Goal: Transaction & Acquisition: Download file/media

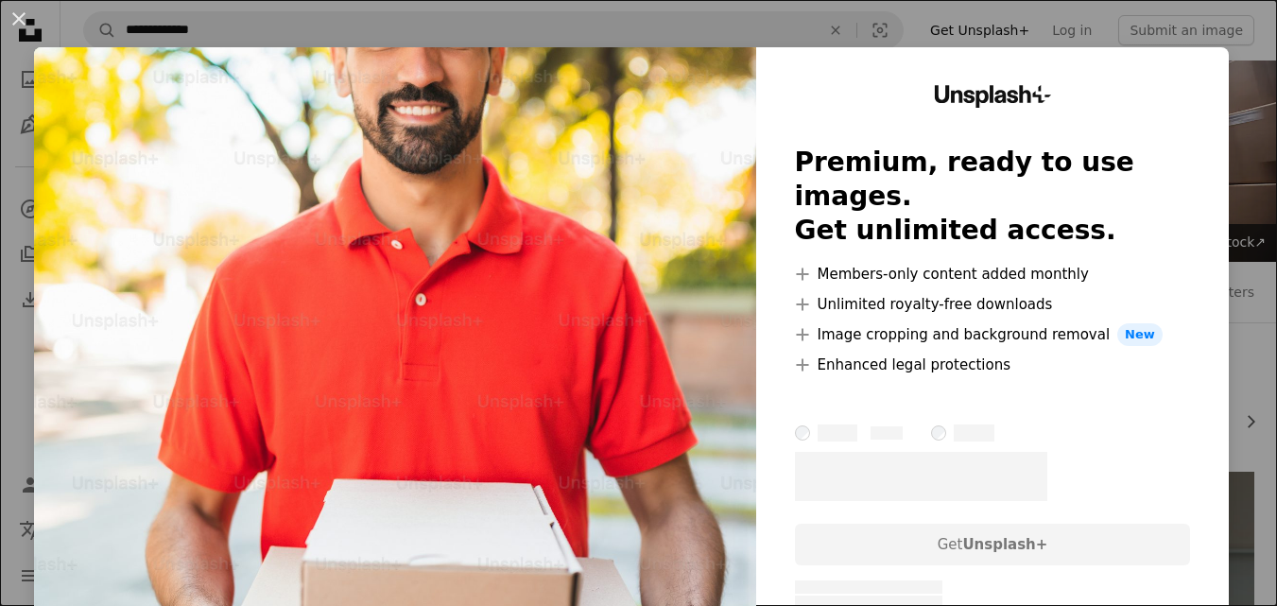
scroll to position [1702, 0]
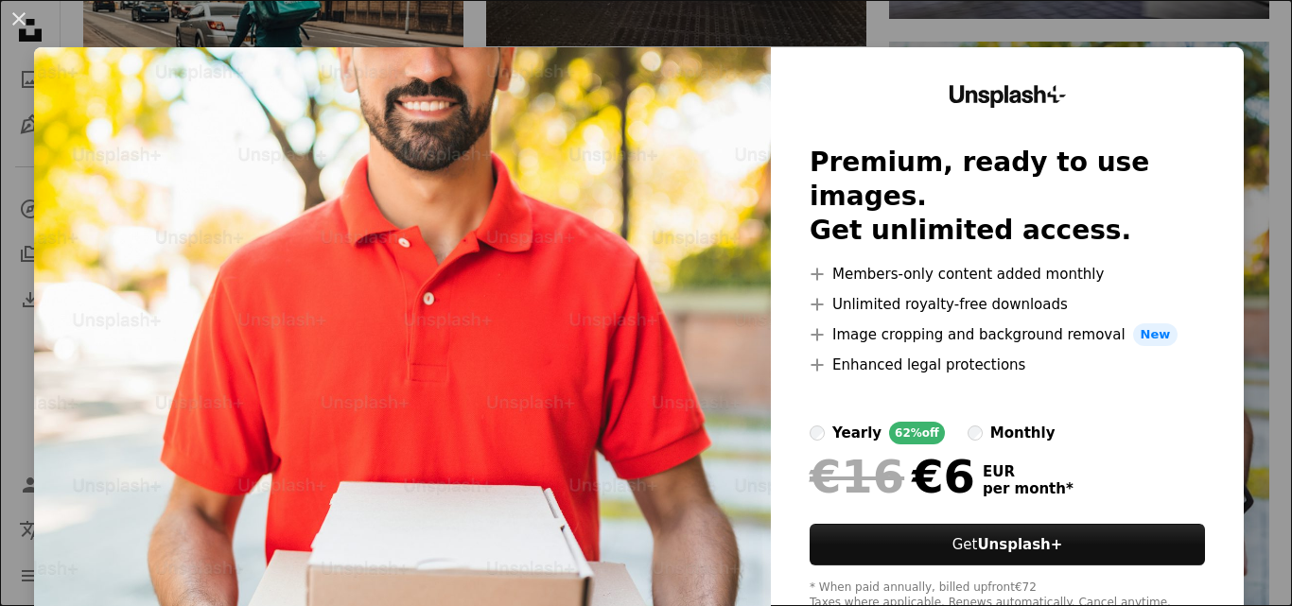
click at [1196, 37] on div "An X shape Unsplash+ Premium, ready to use images. Get unlimited access. A plus…" at bounding box center [646, 303] width 1292 height 606
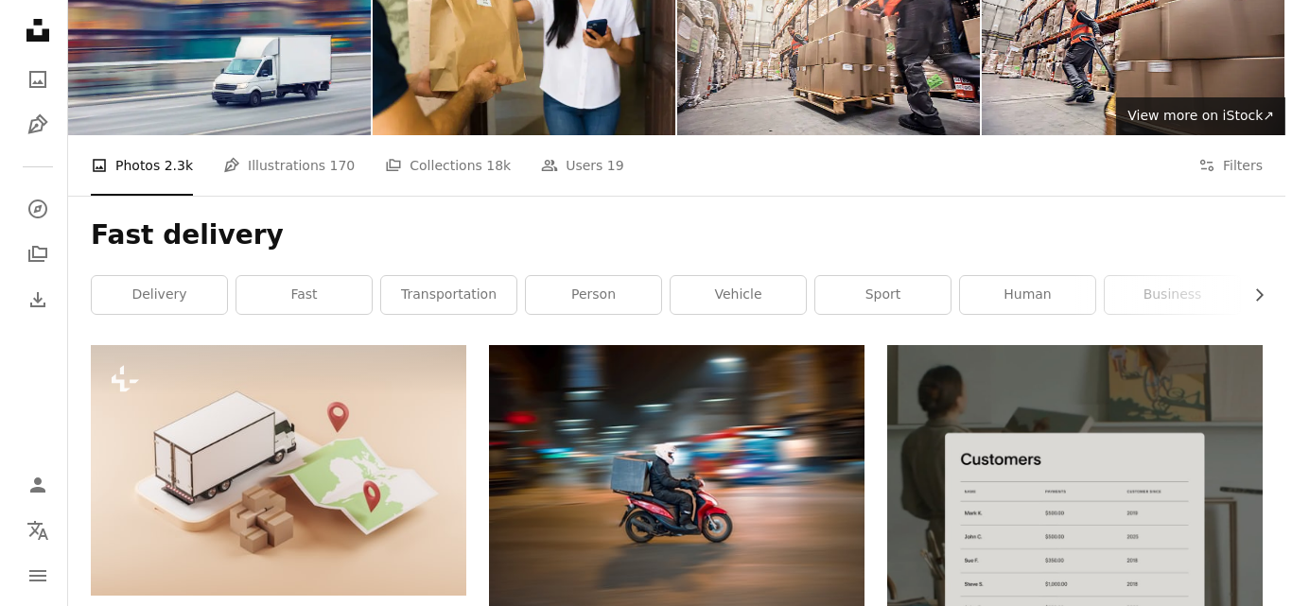
scroll to position [284, 0]
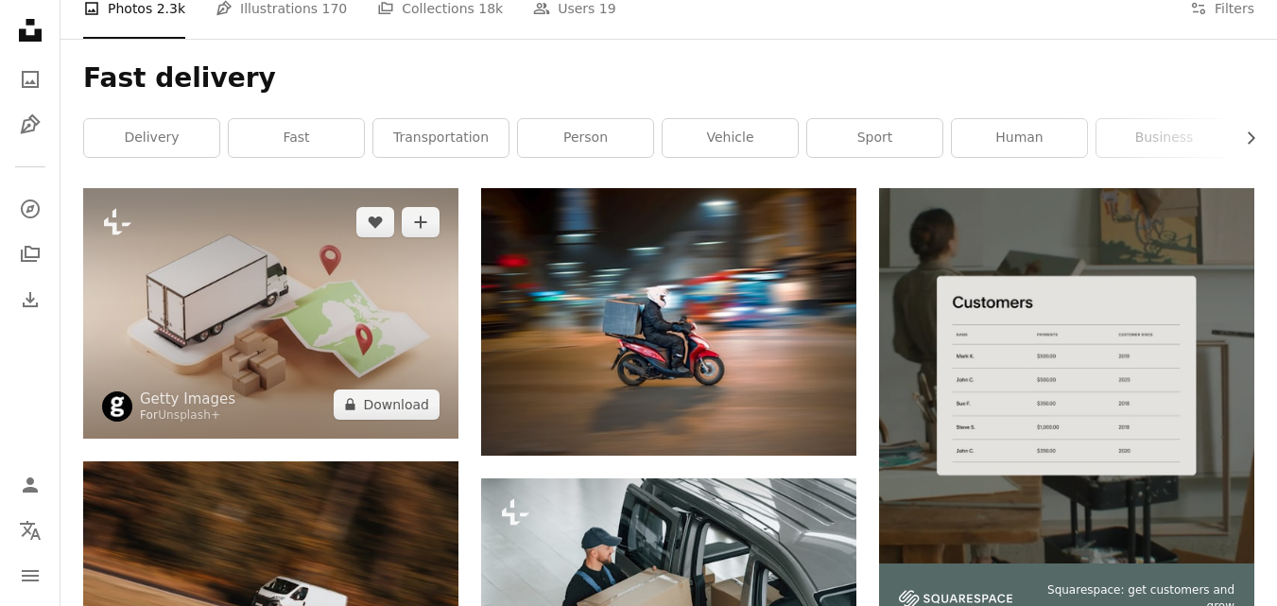
click at [378, 338] on img at bounding box center [270, 313] width 375 height 250
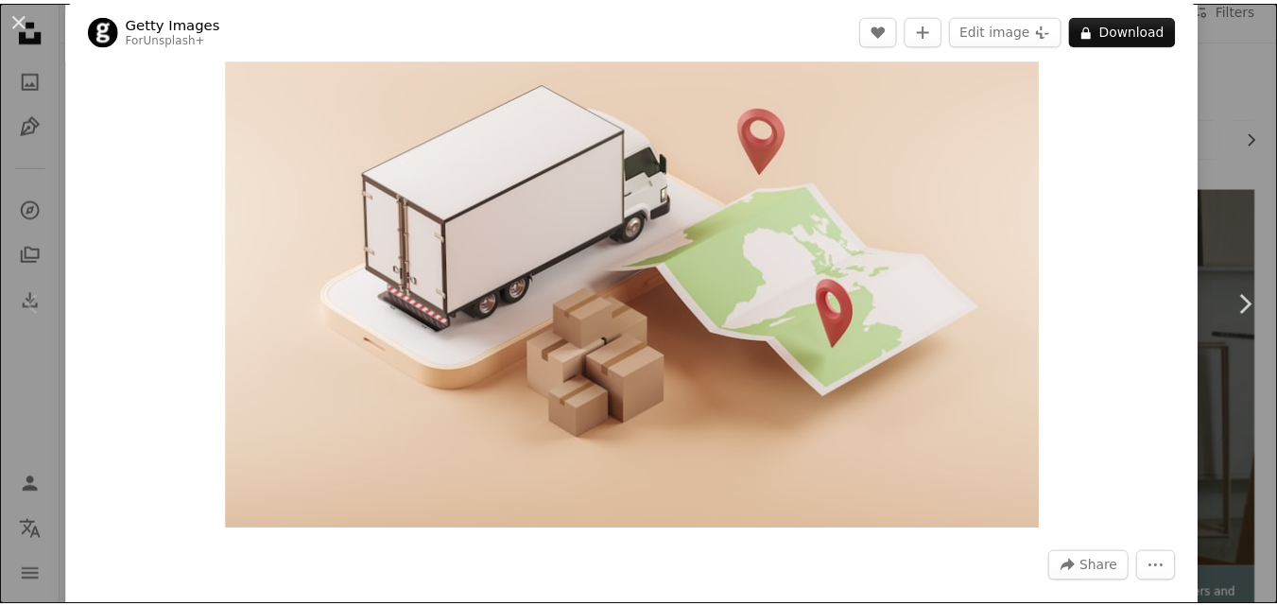
scroll to position [95, 0]
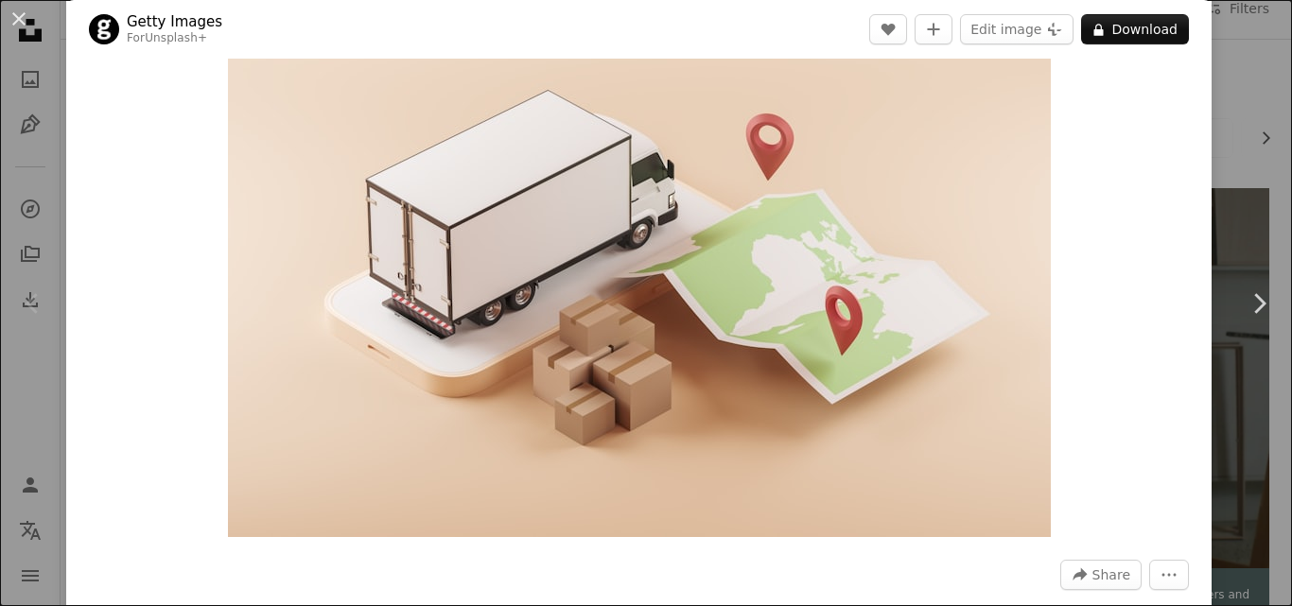
click at [1228, 152] on div "An X shape Chevron left Chevron right Getty Images For Unsplash+ A heart A plus…" at bounding box center [646, 303] width 1292 height 606
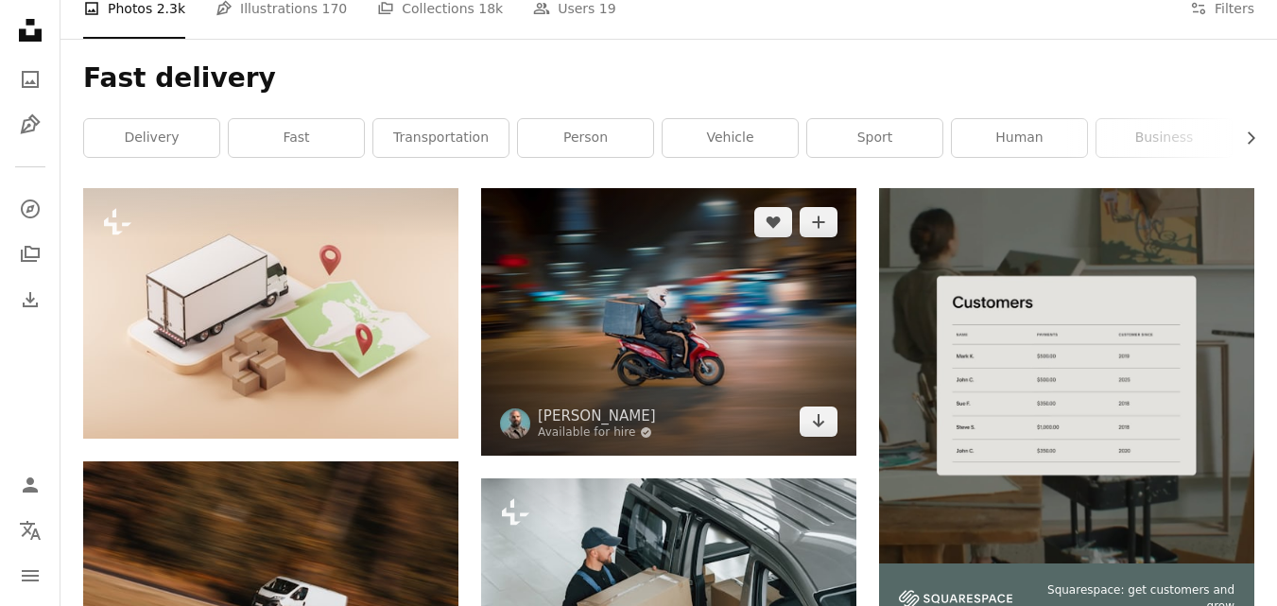
click at [731, 316] on img at bounding box center [668, 322] width 375 height 268
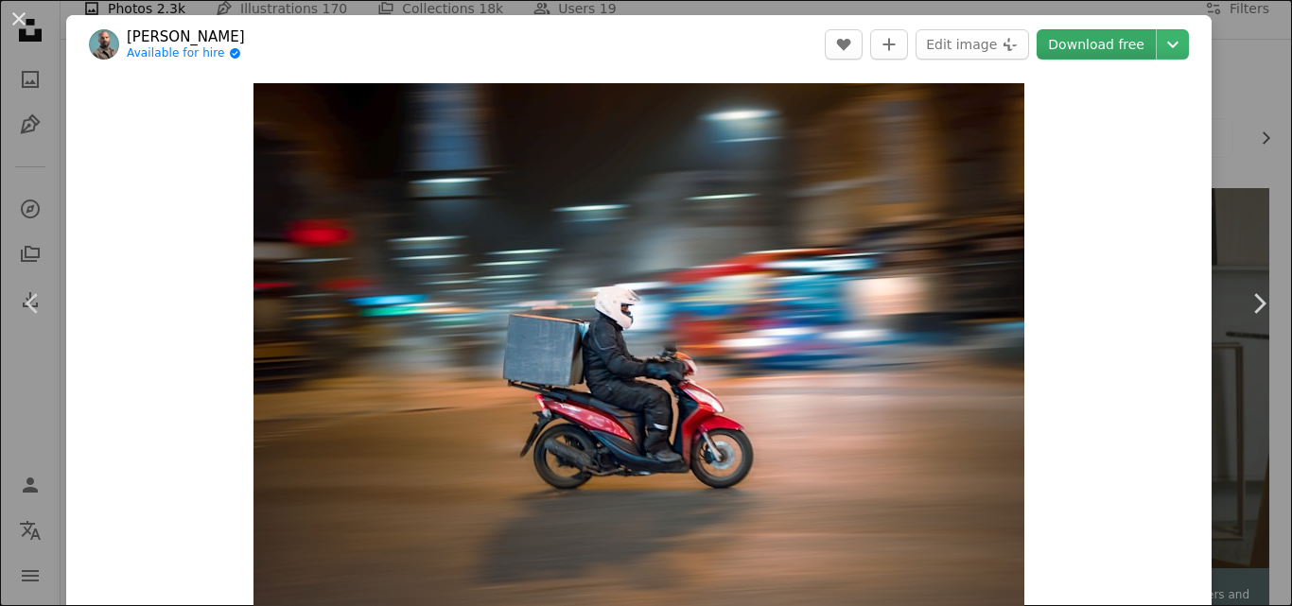
click at [1116, 51] on link "Download free" at bounding box center [1095, 44] width 119 height 30
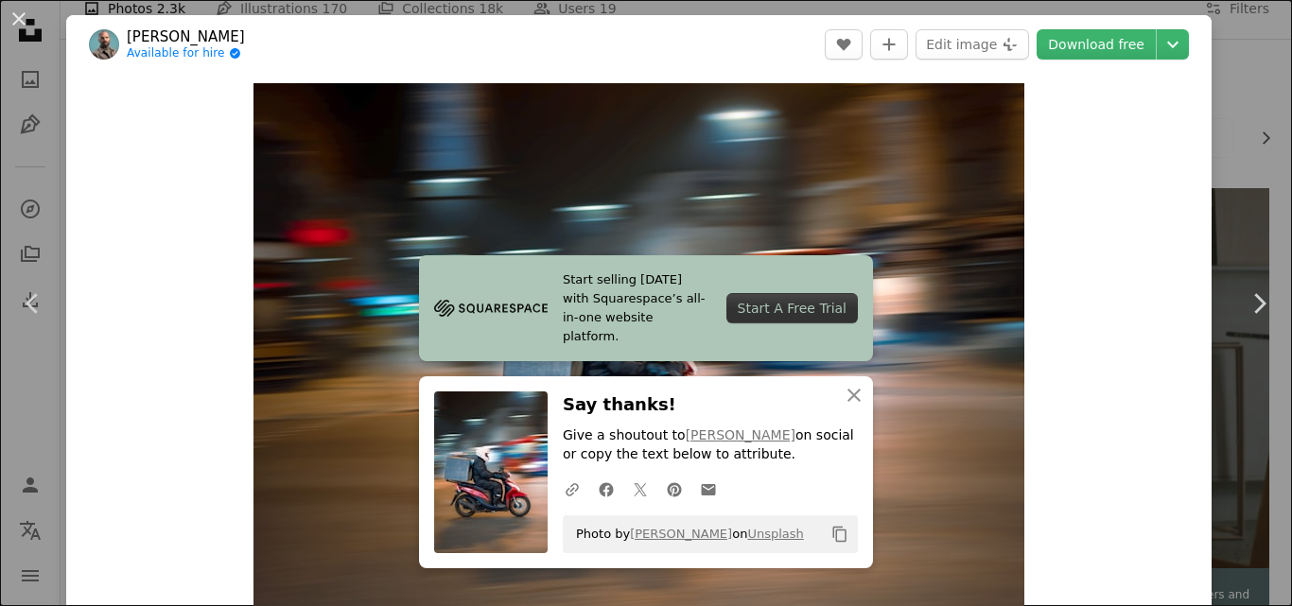
click at [1236, 147] on div "An X shape Chevron left Chevron right Start selling [DATE] with Squarespace’s a…" at bounding box center [646, 303] width 1292 height 606
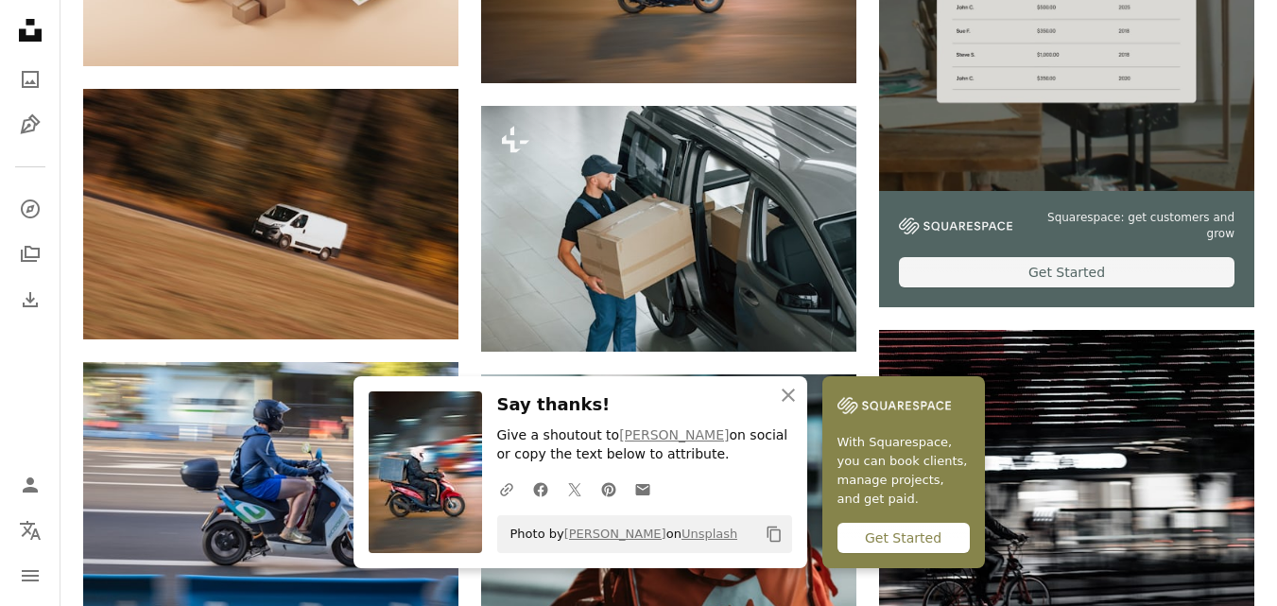
scroll to position [662, 0]
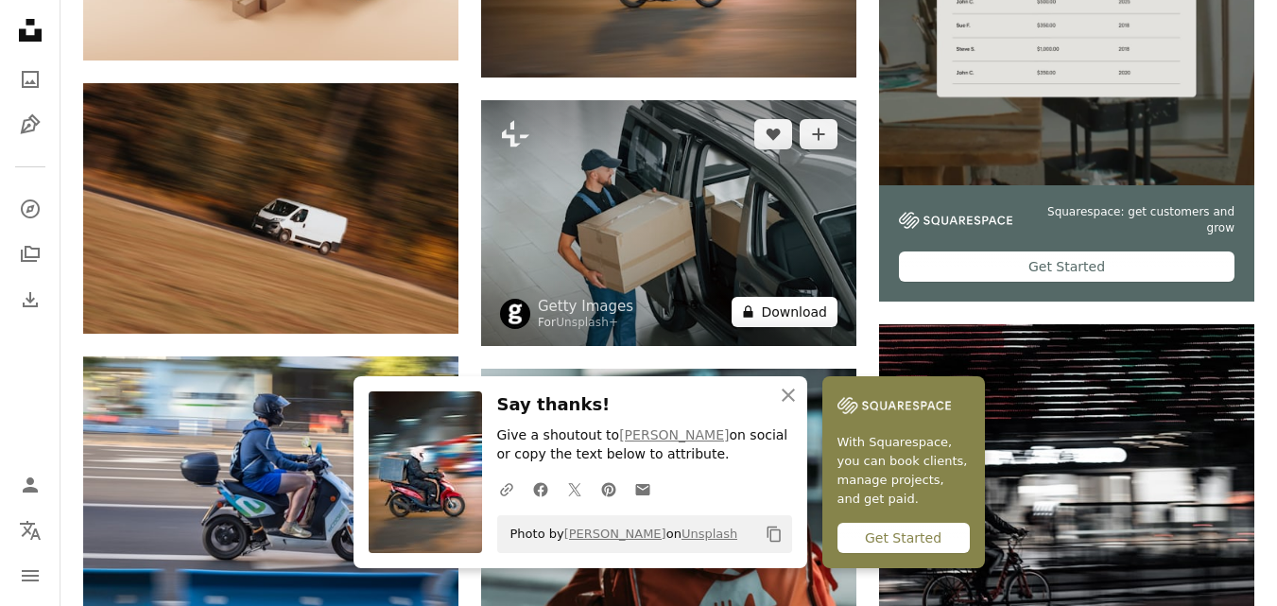
click at [812, 310] on button "A lock Download" at bounding box center [785, 312] width 106 height 30
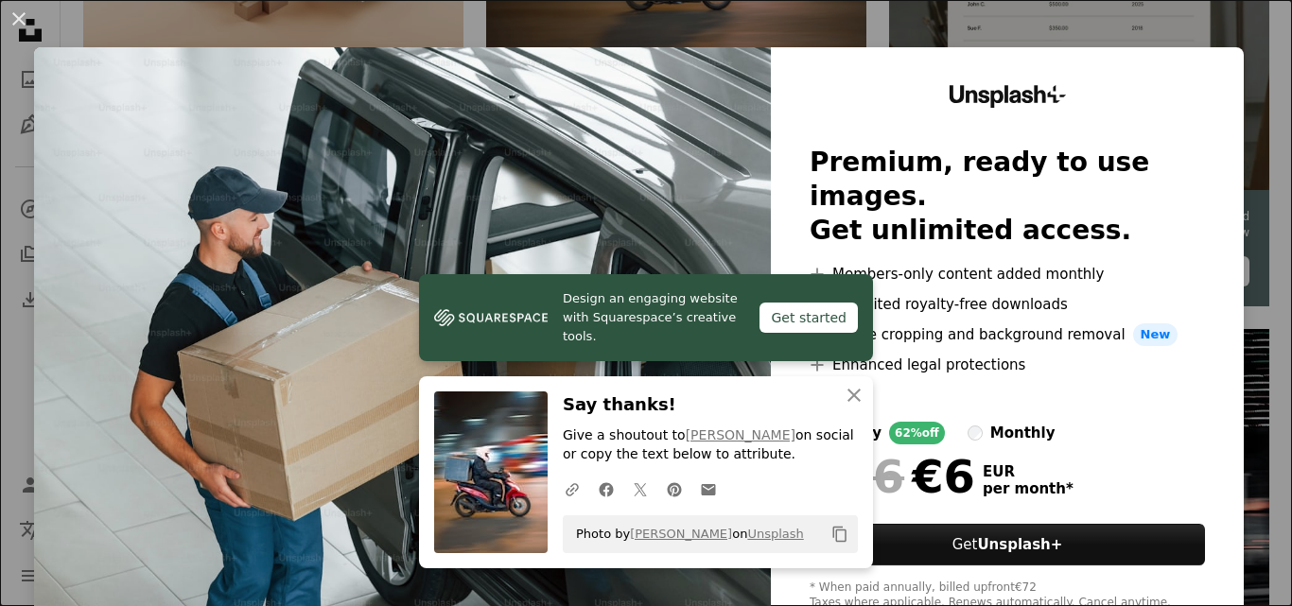
click at [1187, 26] on div "An X shape Design an engaging website with Squarespace’s creative tools. Get st…" at bounding box center [646, 303] width 1292 height 606
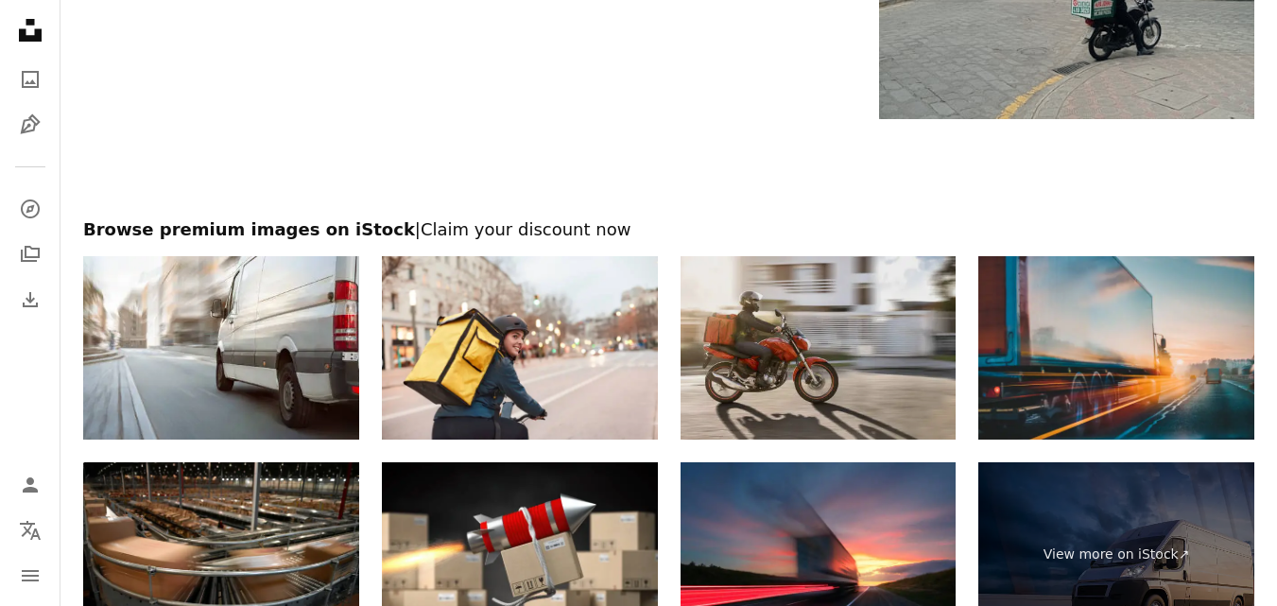
scroll to position [3309, 0]
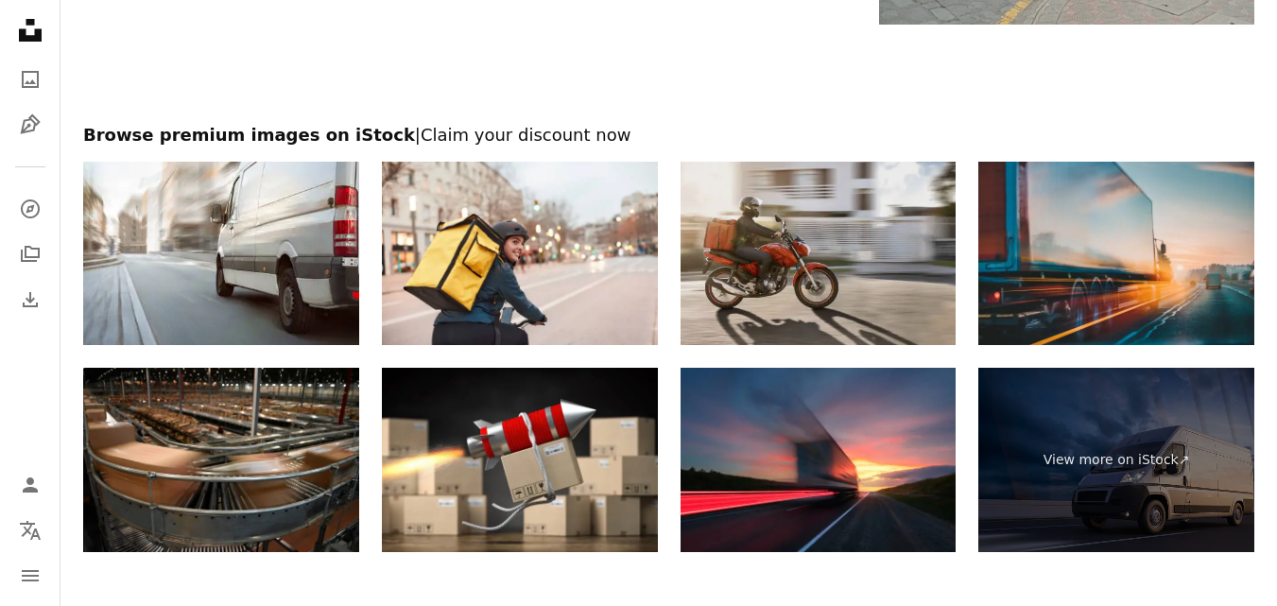
click at [807, 258] on img at bounding box center [819, 254] width 276 height 184
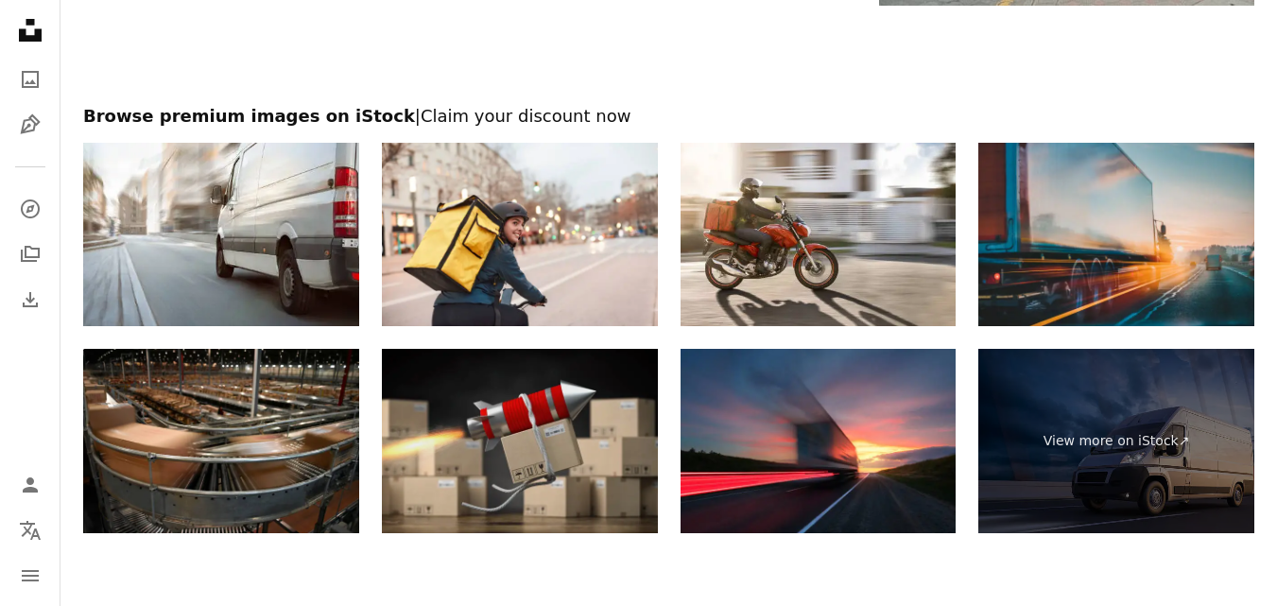
scroll to position [3609, 0]
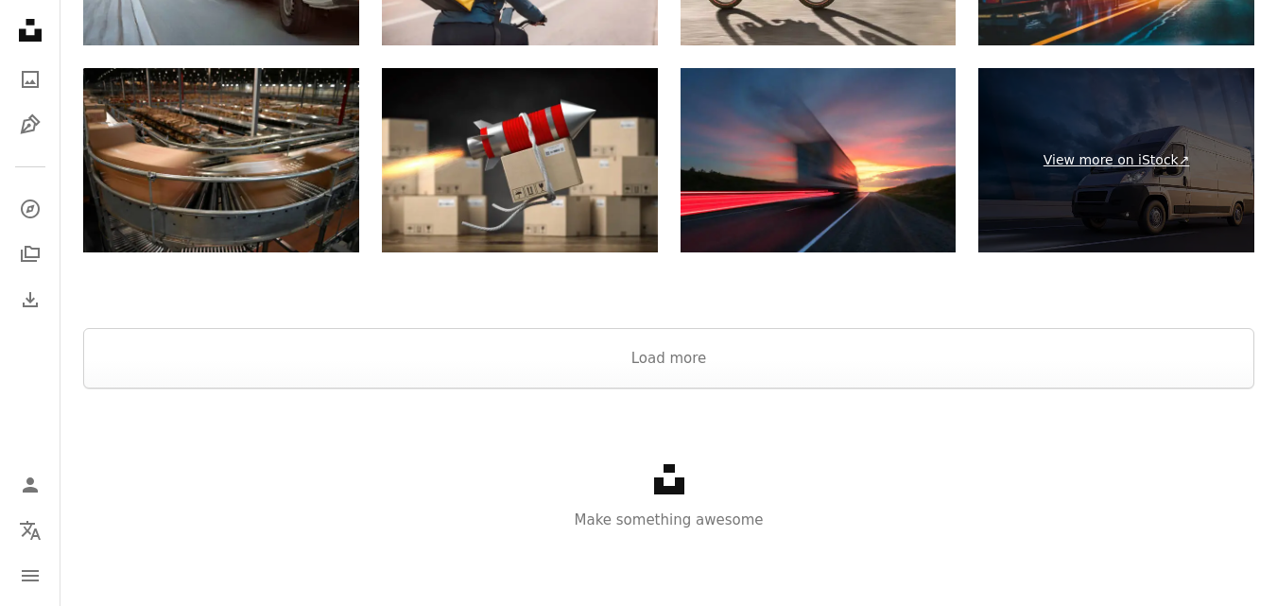
click at [1044, 170] on link "View more on iStock ↗" at bounding box center [1117, 160] width 276 height 184
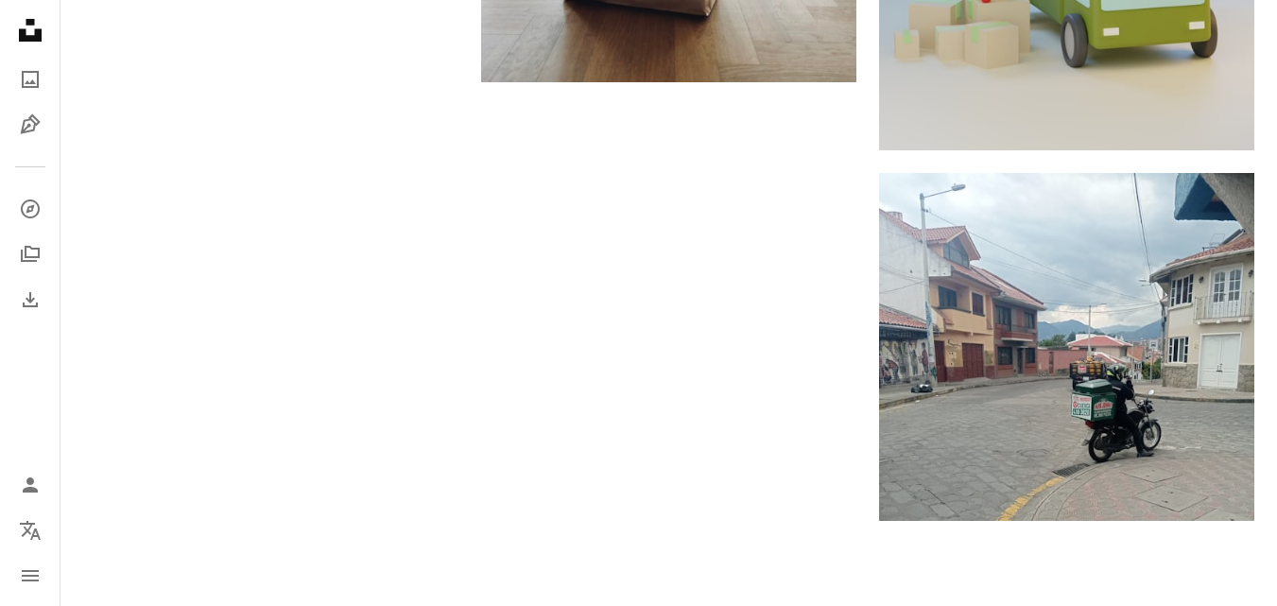
scroll to position [2569, 0]
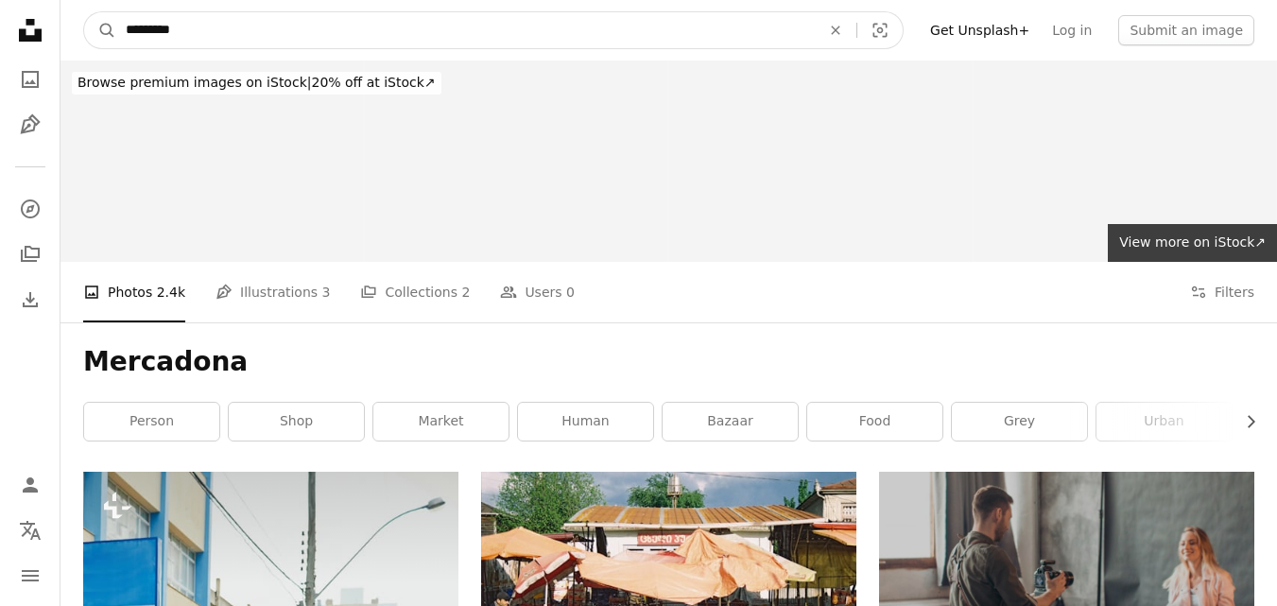
click at [174, 26] on input "*********" at bounding box center [465, 30] width 699 height 36
click at [175, 26] on input "*********" at bounding box center [465, 30] width 699 height 36
type input "*********"
click at [84, 12] on button "A magnifying glass" at bounding box center [100, 30] width 32 height 36
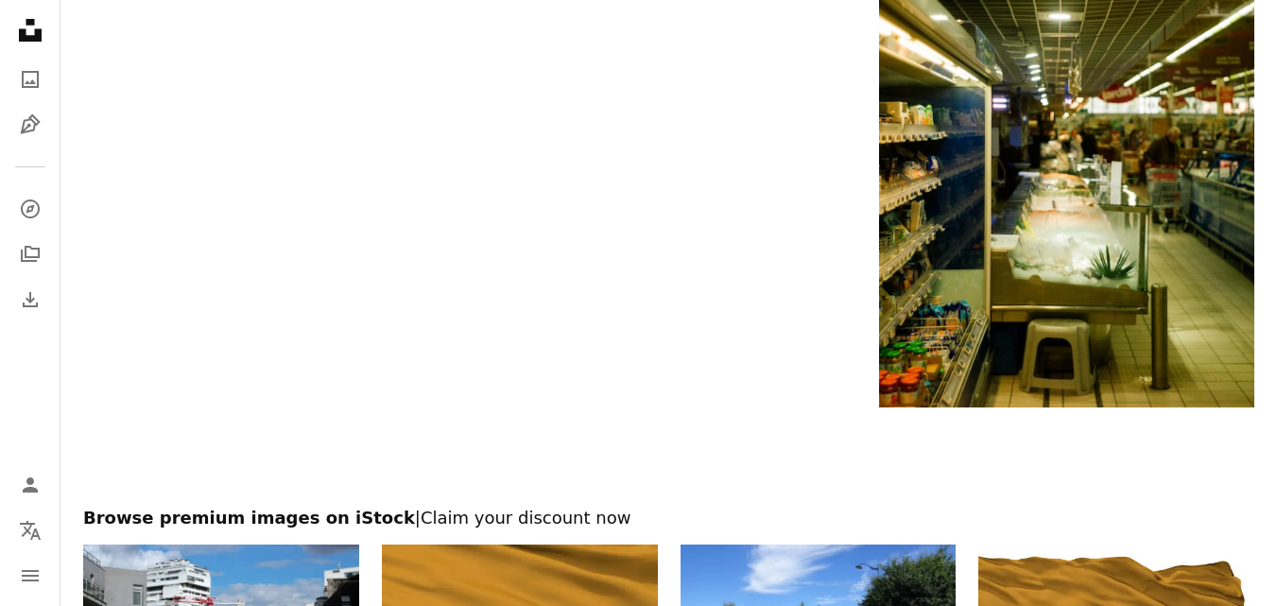
scroll to position [3120, 0]
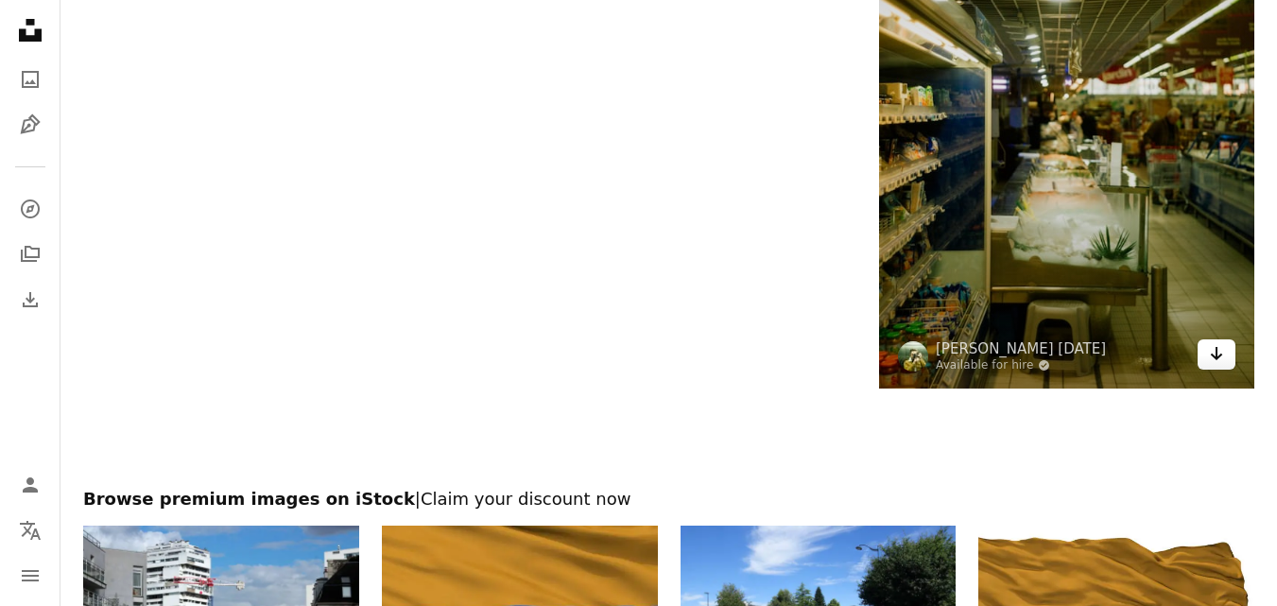
click at [1209, 362] on icon "Arrow pointing down" at bounding box center [1216, 353] width 15 height 23
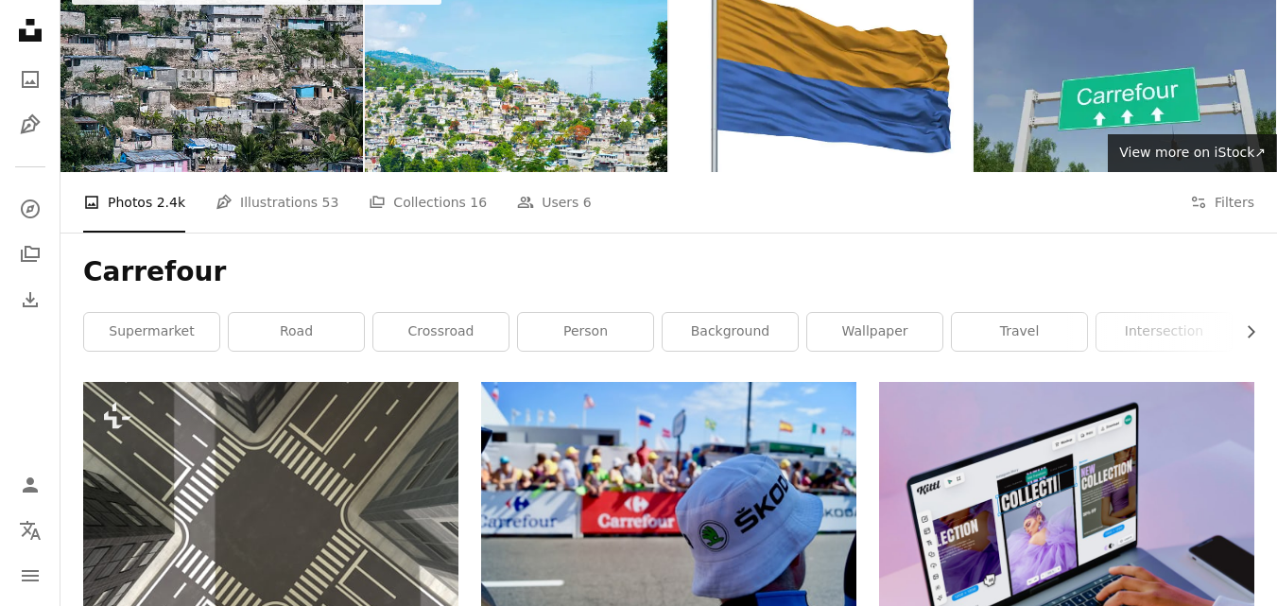
scroll to position [0, 0]
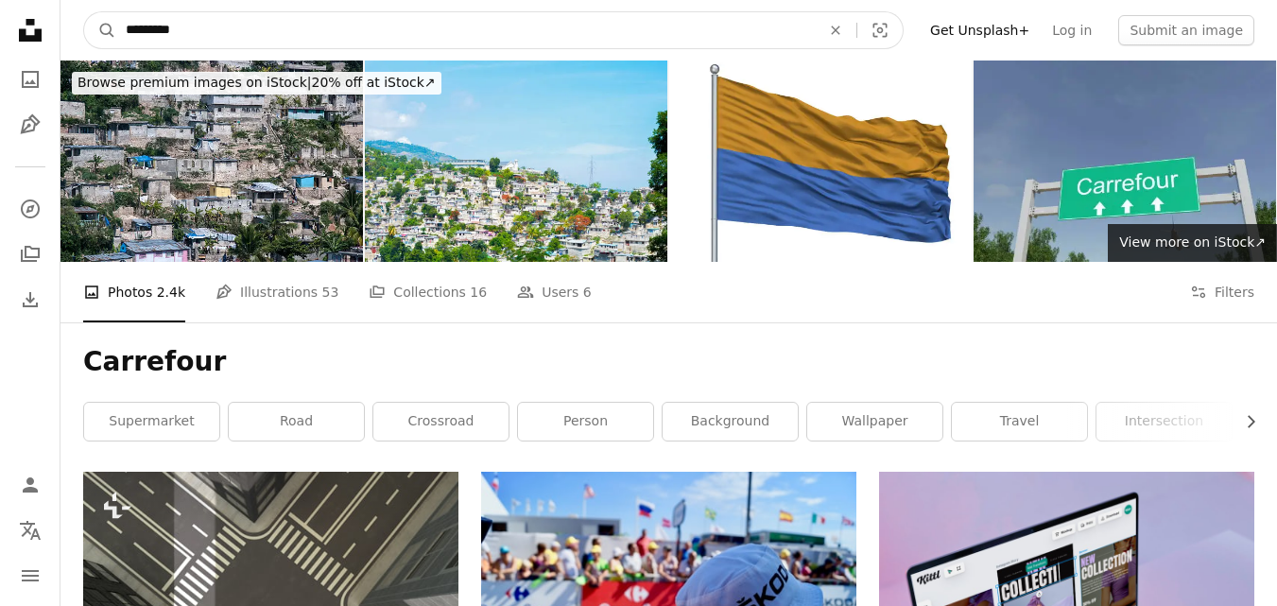
click at [174, 33] on input "*********" at bounding box center [465, 30] width 699 height 36
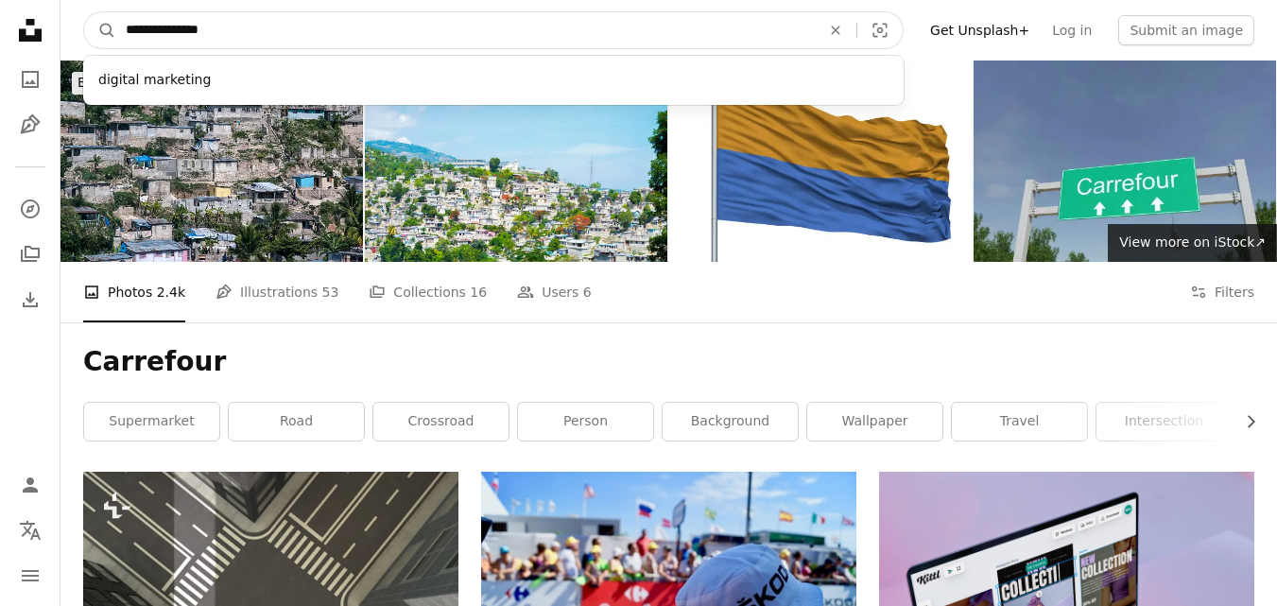
type input "**********"
click at [84, 12] on button "A magnifying glass" at bounding box center [100, 30] width 32 height 36
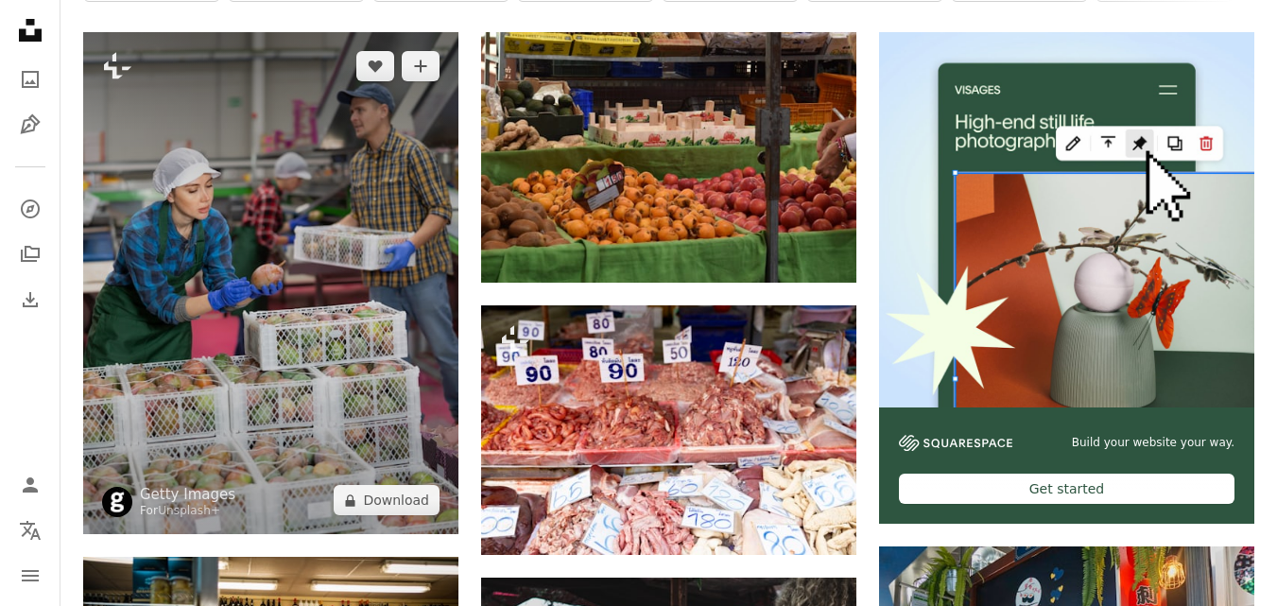
scroll to position [473, 0]
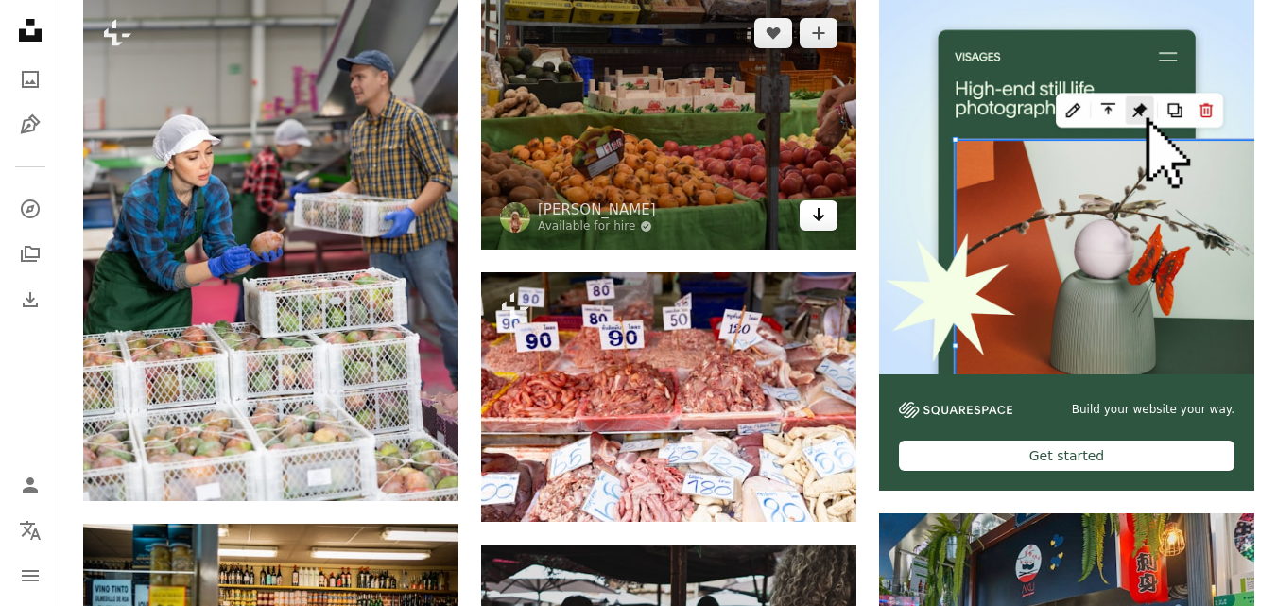
click at [829, 217] on link "Arrow pointing down" at bounding box center [819, 215] width 38 height 30
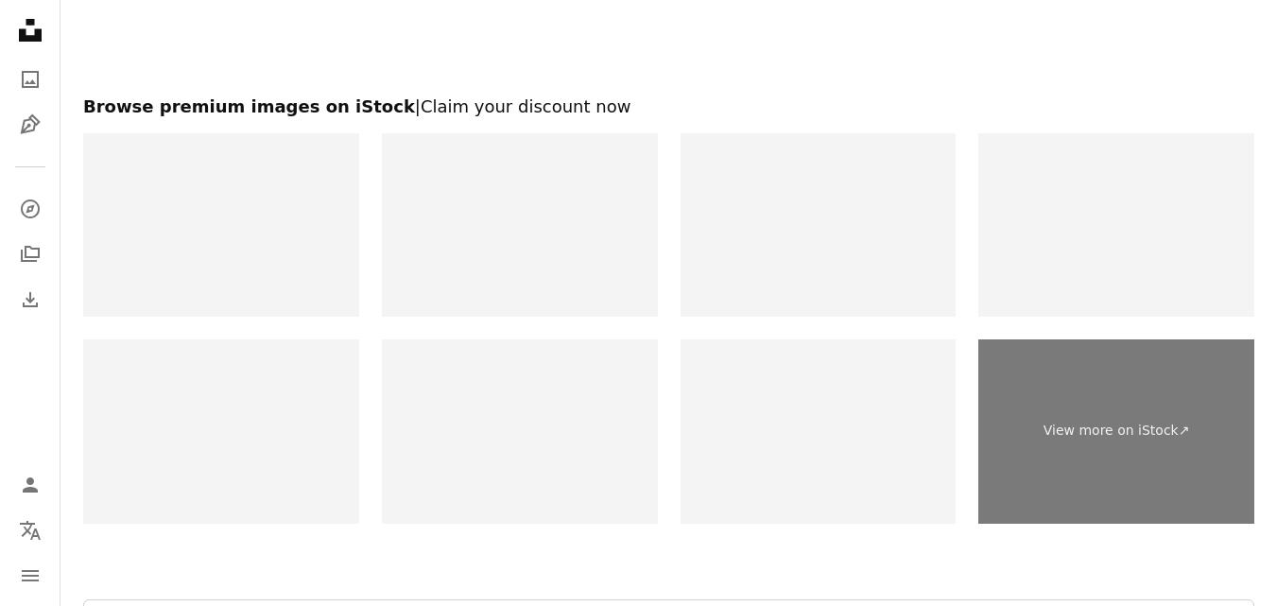
scroll to position [3215, 0]
